Goal: Task Accomplishment & Management: Use online tool/utility

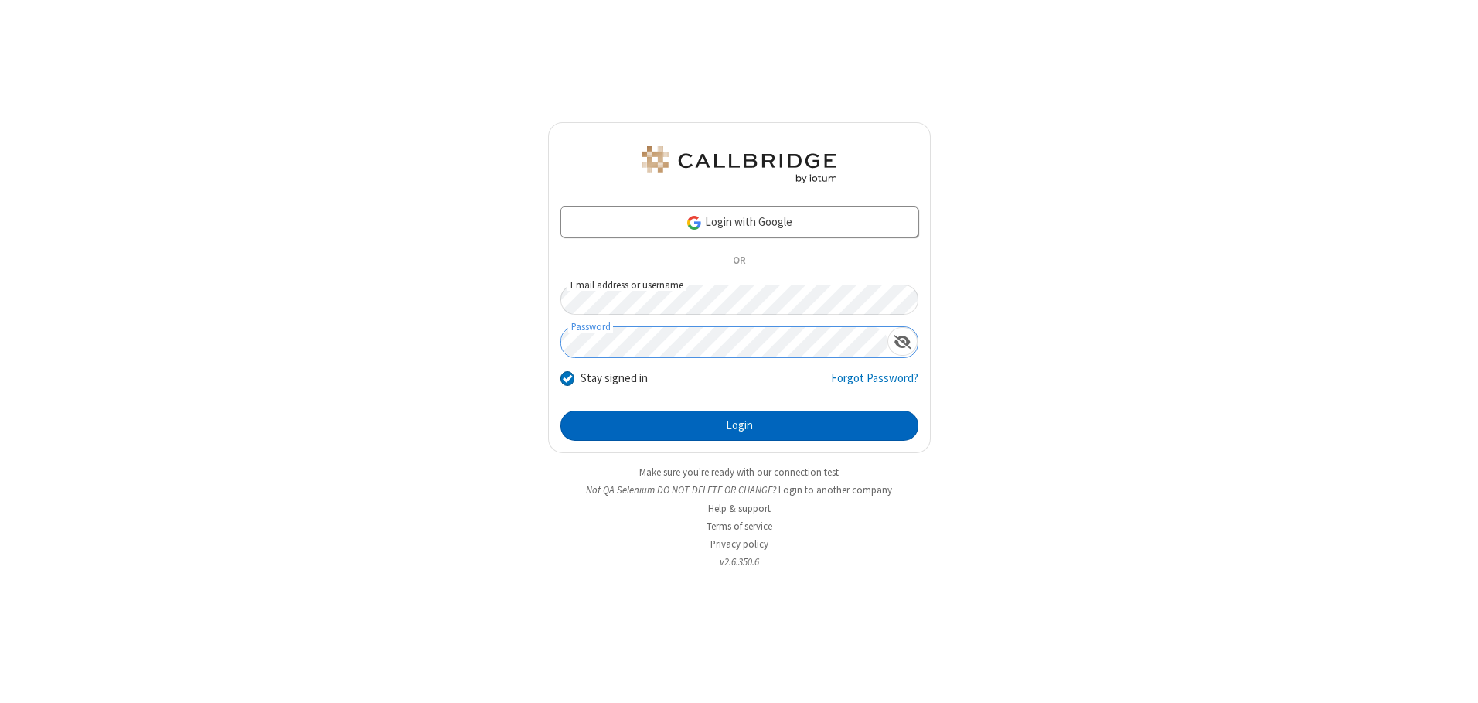
click at [739, 425] on button "Login" at bounding box center [739, 425] width 358 height 31
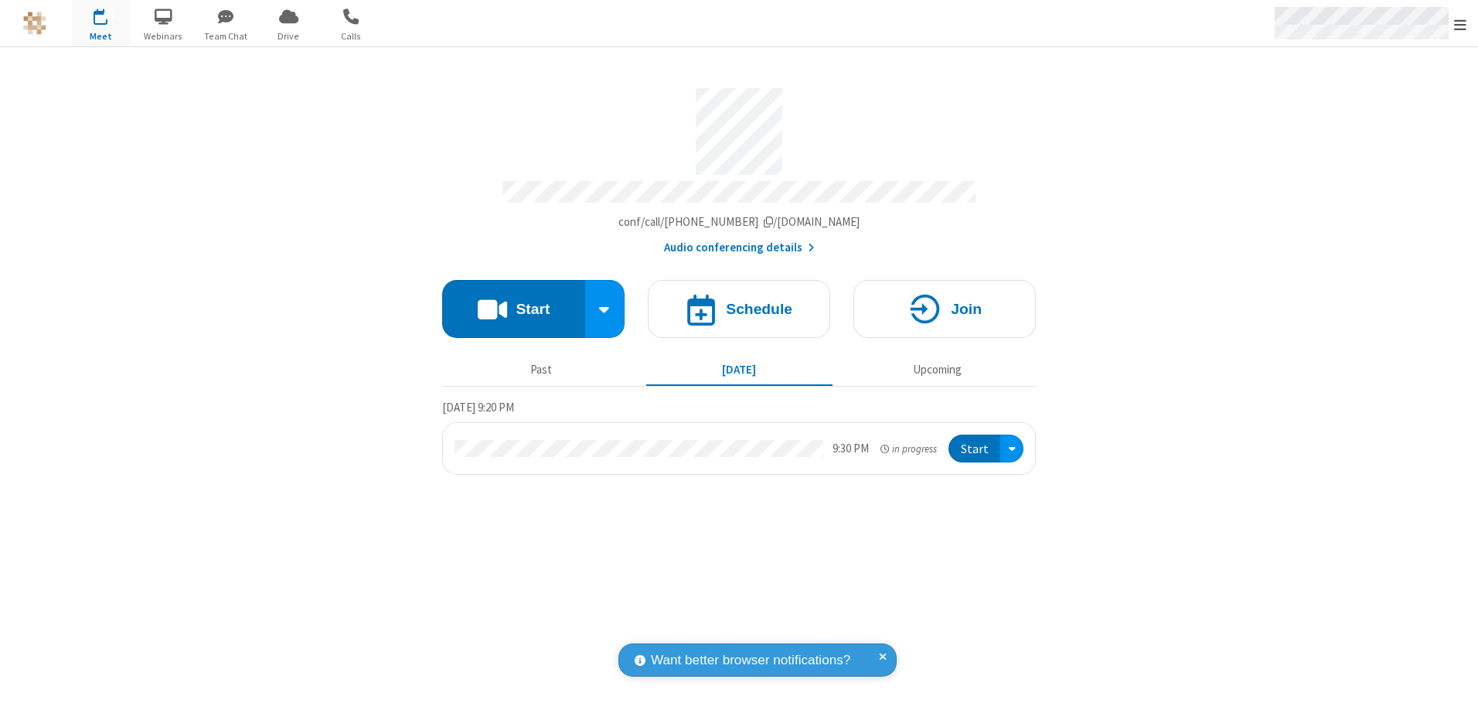
click at [1460, 24] on span "Open menu" at bounding box center [1460, 24] width 12 height 15
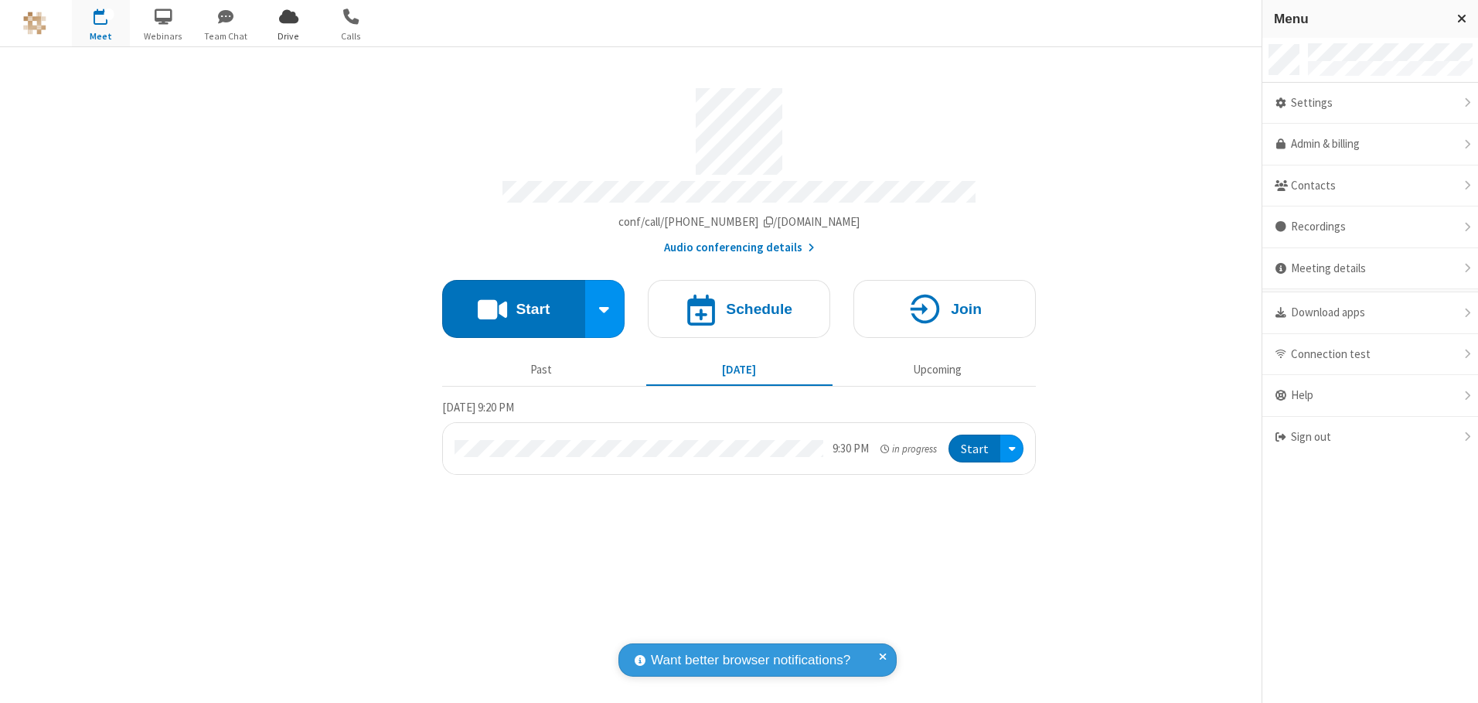
click at [288, 36] on span "Drive" at bounding box center [289, 36] width 58 height 14
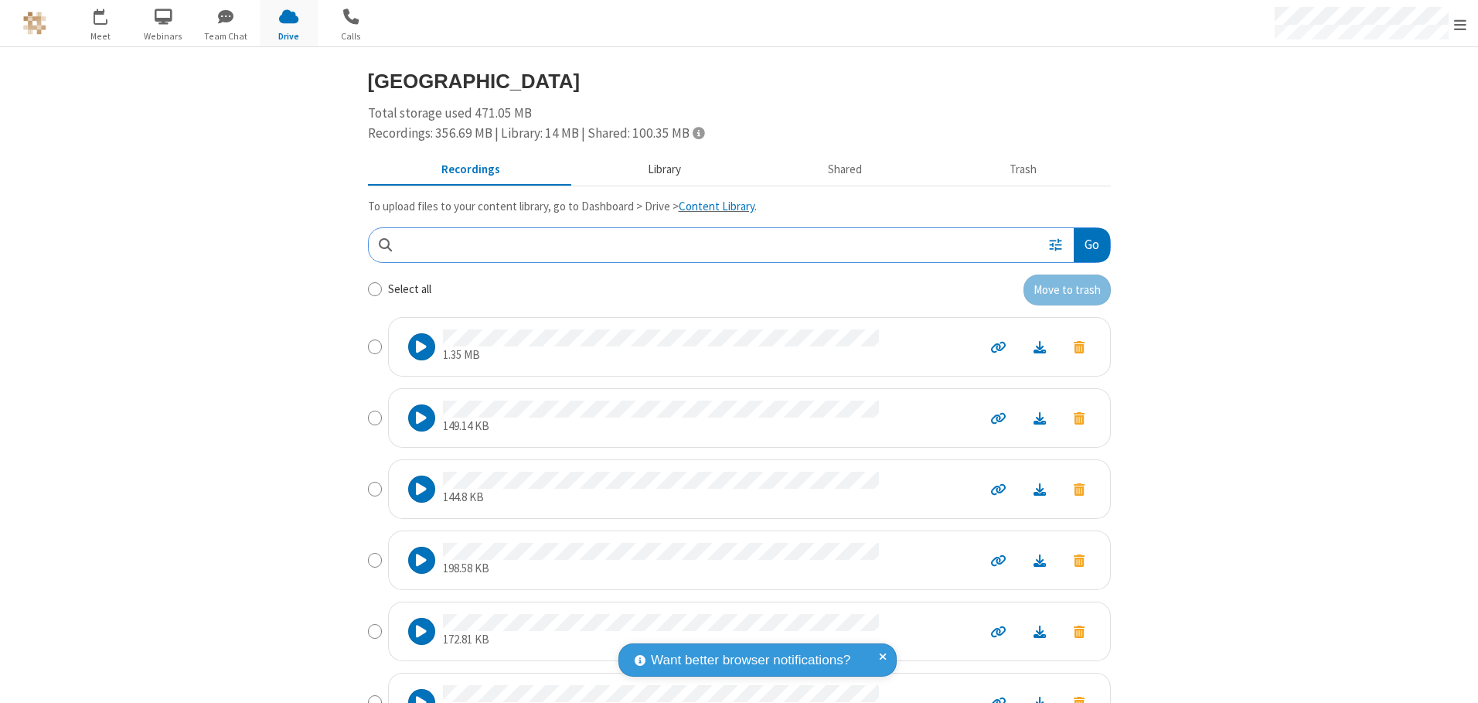
click at [656, 169] on button "Library" at bounding box center [663, 169] width 181 height 29
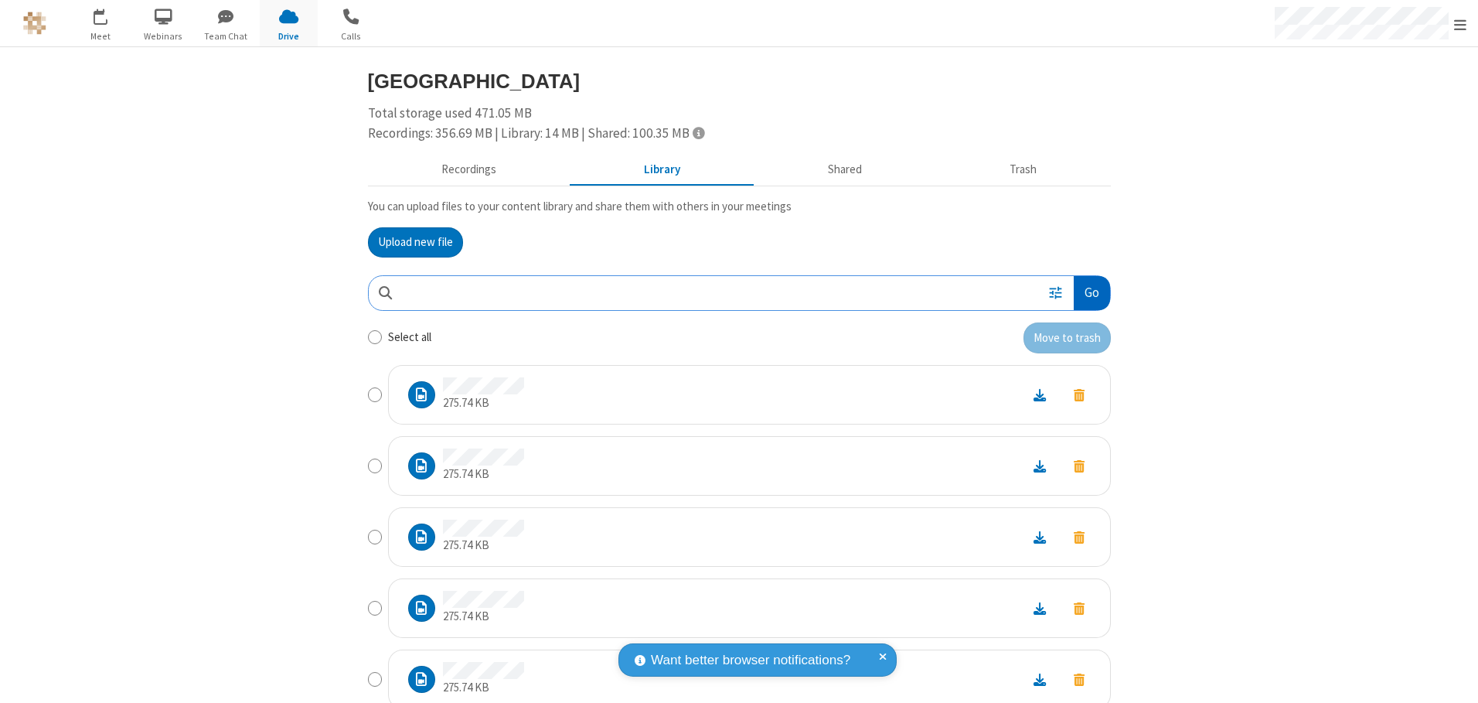
click at [1085, 292] on button "Go" at bounding box center [1092, 293] width 36 height 35
click at [409, 242] on button "Upload new file" at bounding box center [415, 242] width 95 height 31
